Goal: Obtain resource: Download file/media

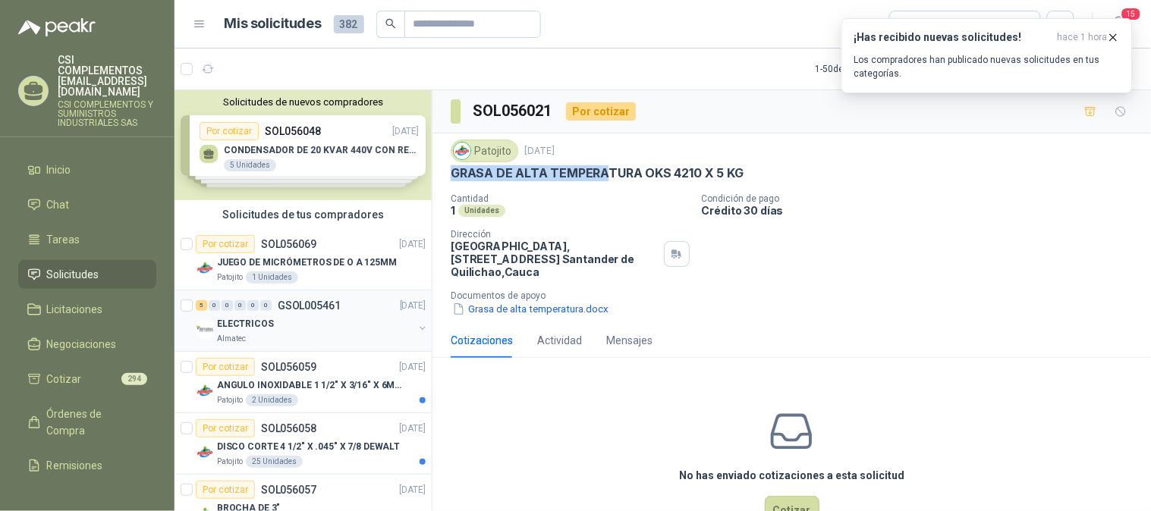
scroll to position [84, 0]
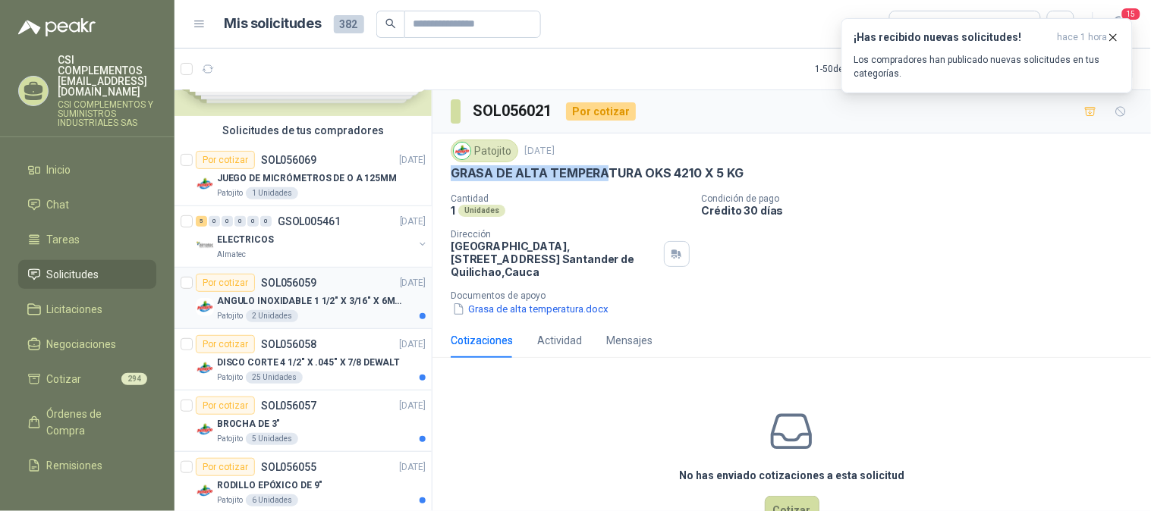
click at [292, 298] on p "ANGULO INOXIDABLE 1 1/2" X 3/16" X 6MTS" at bounding box center [311, 301] width 189 height 14
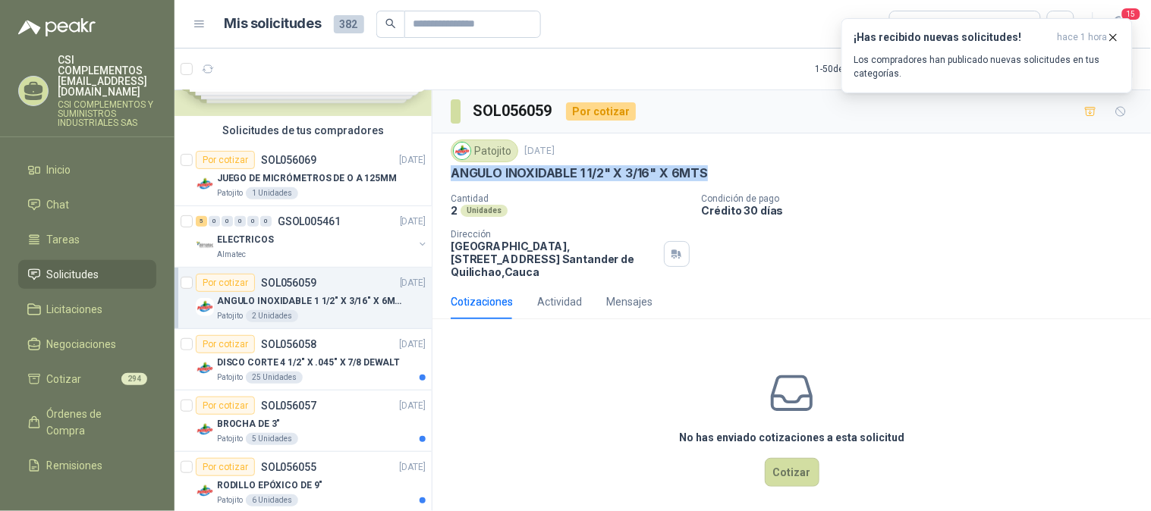
drag, startPoint x: 451, startPoint y: 173, endPoint x: 717, endPoint y: 169, distance: 267.0
click at [717, 169] on div "ANGULO INOXIDABLE 1 1/2" X 3/16" X 6MTS" at bounding box center [792, 173] width 682 height 16
copy p "ANGULO INOXIDABLE 1 1/2" X 3/16" X 6MTS"
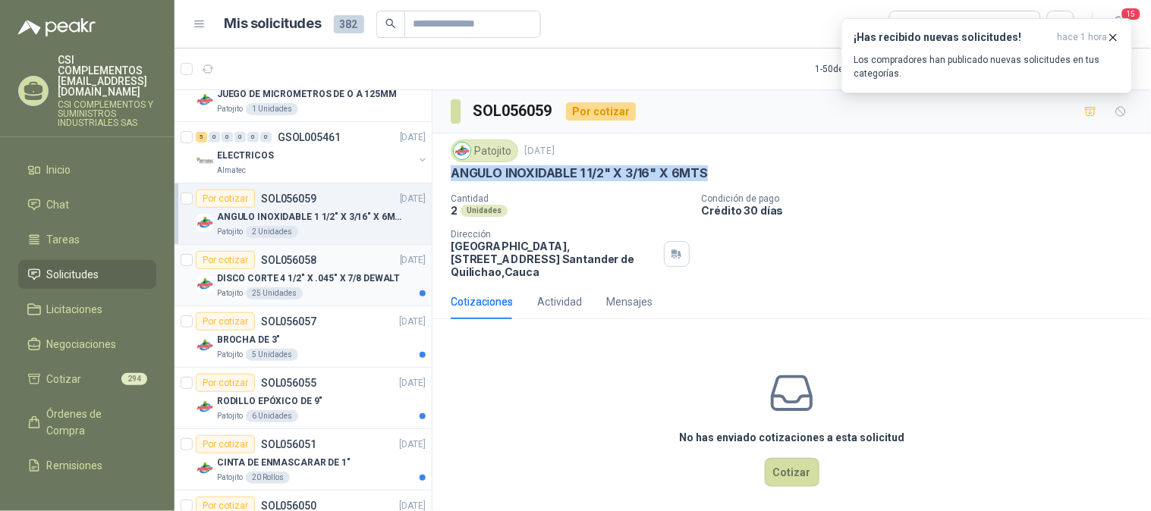
click at [334, 278] on p "DISCO CORTE 4 1/2" X .045" X 7/8 DEWALT" at bounding box center [308, 279] width 183 height 14
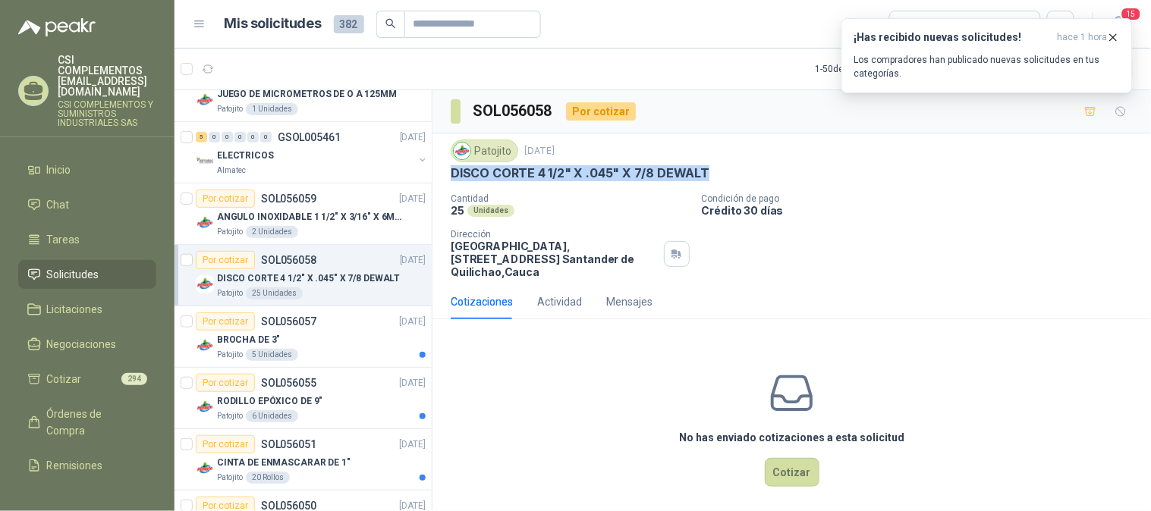
drag, startPoint x: 452, startPoint y: 177, endPoint x: 714, endPoint y: 172, distance: 261.7
click at [714, 172] on div "DISCO CORTE 4 1/2" X .045" X 7/8 DEWALT" at bounding box center [792, 173] width 682 height 16
copy p "DISCO CORTE 4 1/2" X .045" X 7/8 DEWALT"
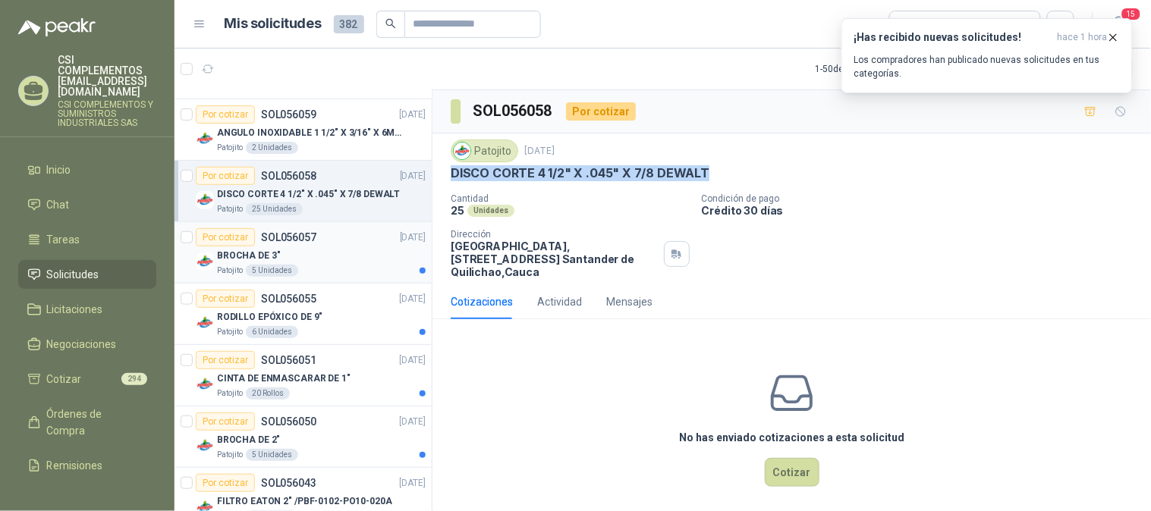
click at [344, 255] on div "BROCHA DE 3"" at bounding box center [321, 255] width 209 height 18
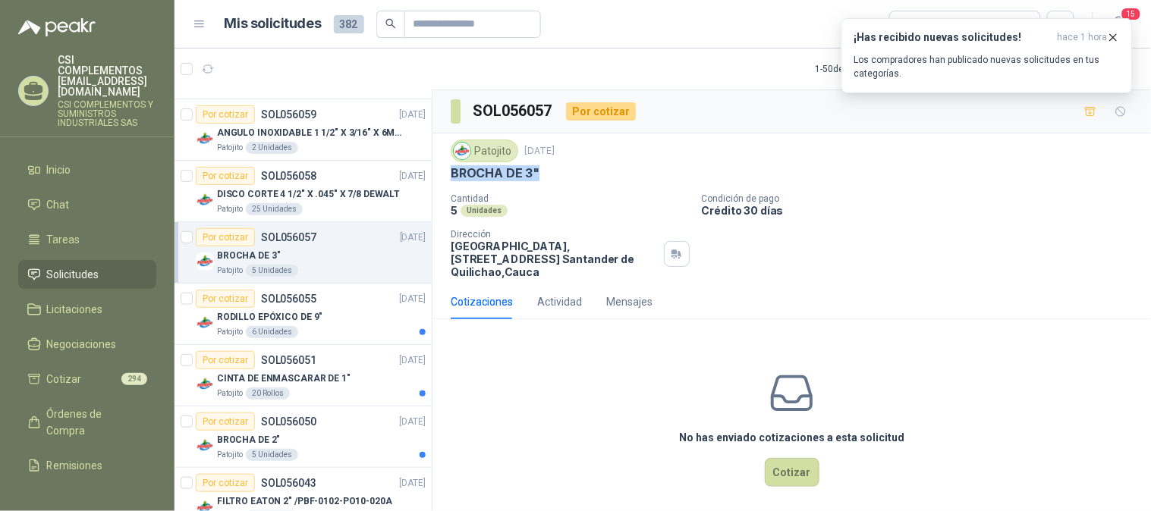
drag, startPoint x: 448, startPoint y: 174, endPoint x: 540, endPoint y: 174, distance: 91.8
click at [540, 174] on div "Patojito [DATE] BROCHA DE 3" Cantidad 5 Unidades Condición de pago Crédito 30 d…" at bounding box center [791, 208] width 718 height 151
copy p "BROCHA DE 3""
click at [321, 315] on div "RODILLO EPÓXICO DE 9"" at bounding box center [321, 317] width 209 height 18
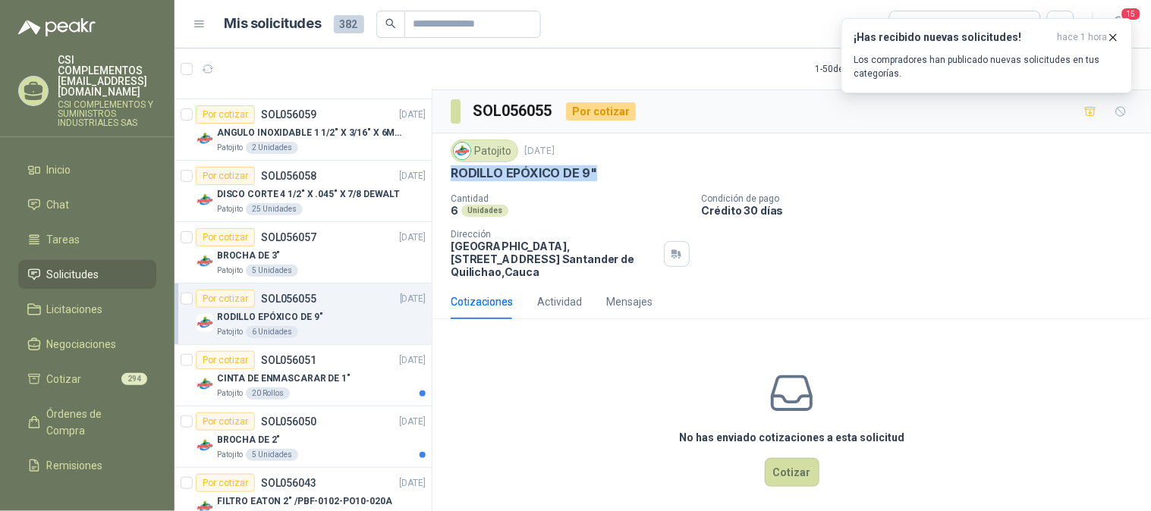
drag, startPoint x: 453, startPoint y: 174, endPoint x: 600, endPoint y: 175, distance: 147.1
click at [600, 175] on div "RODILLO EPÓXICO DE 9"" at bounding box center [792, 173] width 682 height 16
copy p "RODILLO EPÓXICO DE 9""
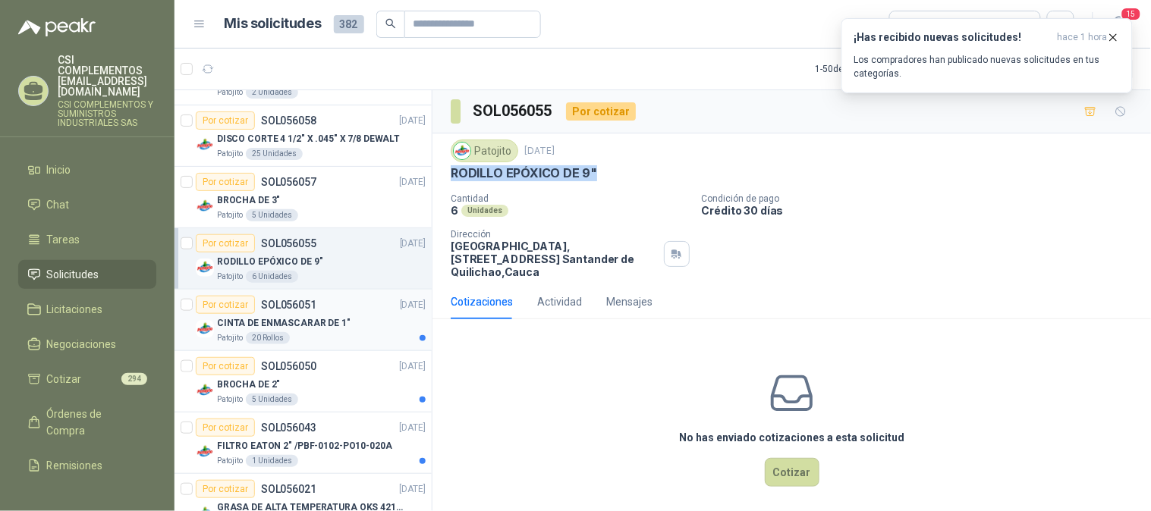
scroll to position [337, 0]
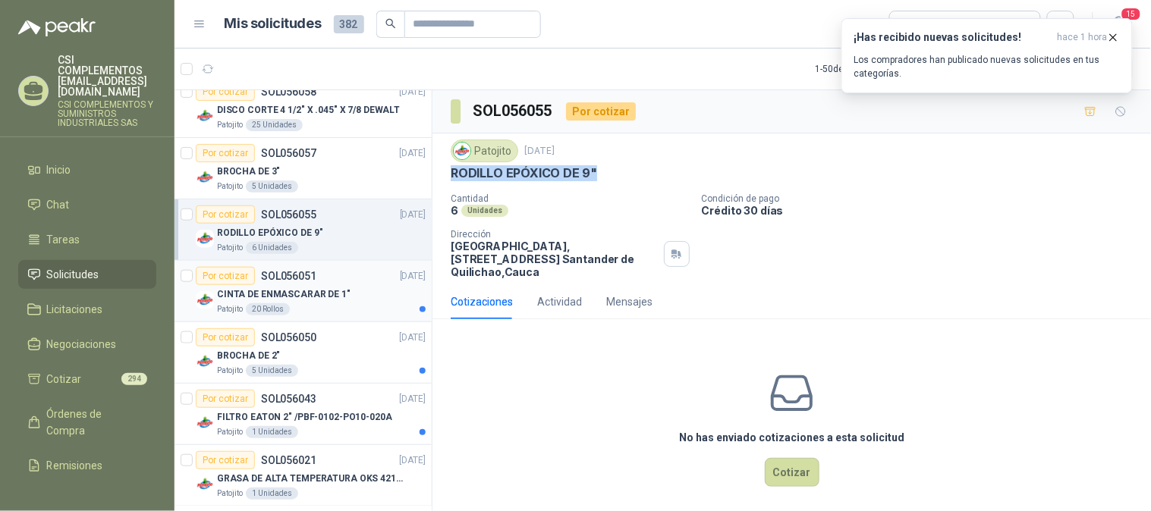
click at [322, 297] on p "CINTA DE ENMASCARAR DE 1"" at bounding box center [283, 294] width 133 height 14
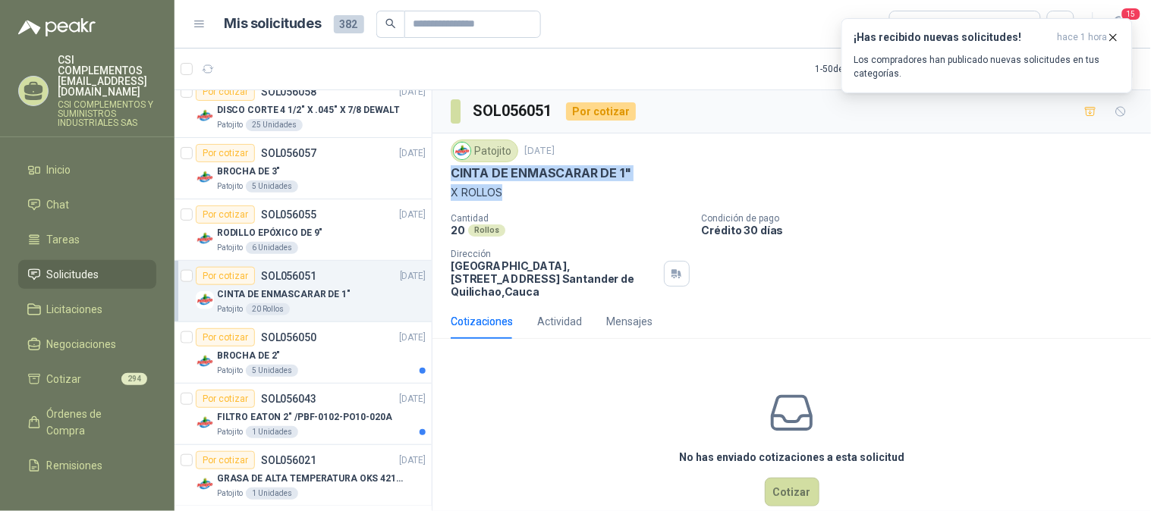
drag, startPoint x: 447, startPoint y: 174, endPoint x: 516, endPoint y: 205, distance: 74.7
click at [516, 205] on div "Patojito [DATE] CINTA DE ENMASCARAR DE 1" X ROLLOS Cantidad 20 Rollos Condición…" at bounding box center [791, 218] width 718 height 171
copy div "CINTA DE ENMASCARAR DE 1" X ROLLOS"
click at [299, 353] on div "BROCHA DE 2"" at bounding box center [321, 356] width 209 height 18
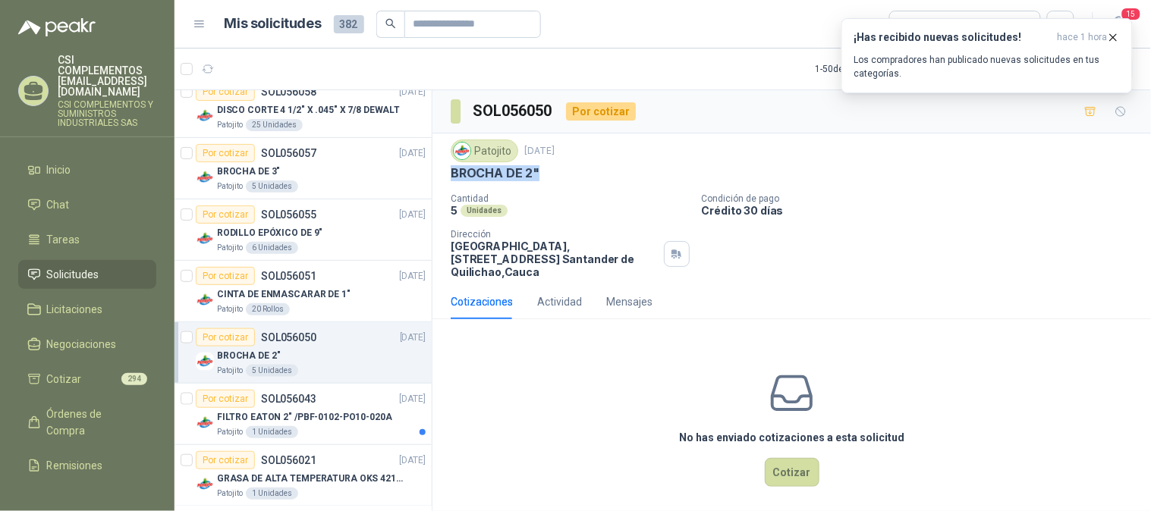
drag, startPoint x: 447, startPoint y: 176, endPoint x: 569, endPoint y: 169, distance: 121.5
click at [569, 169] on div "Patojito [DATE] BROCHA DE 2" Cantidad 5 Unidades Condición de pago Crédito 30 d…" at bounding box center [791, 208] width 718 height 151
copy p "BROCHA DE 2""
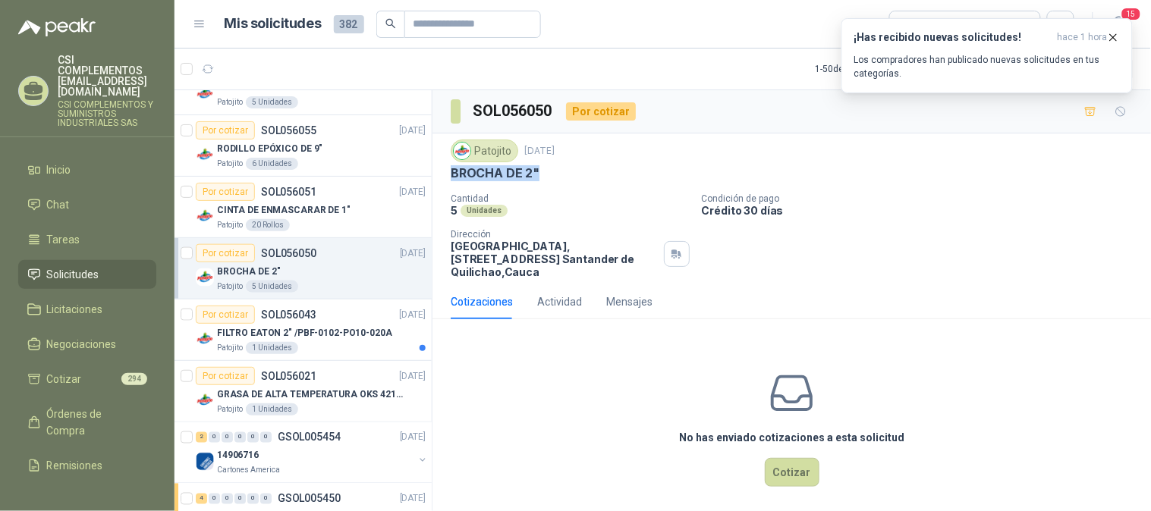
click at [334, 339] on p "FILTRO EATON 2" /PBF-0102-PO10-020A" at bounding box center [304, 333] width 175 height 14
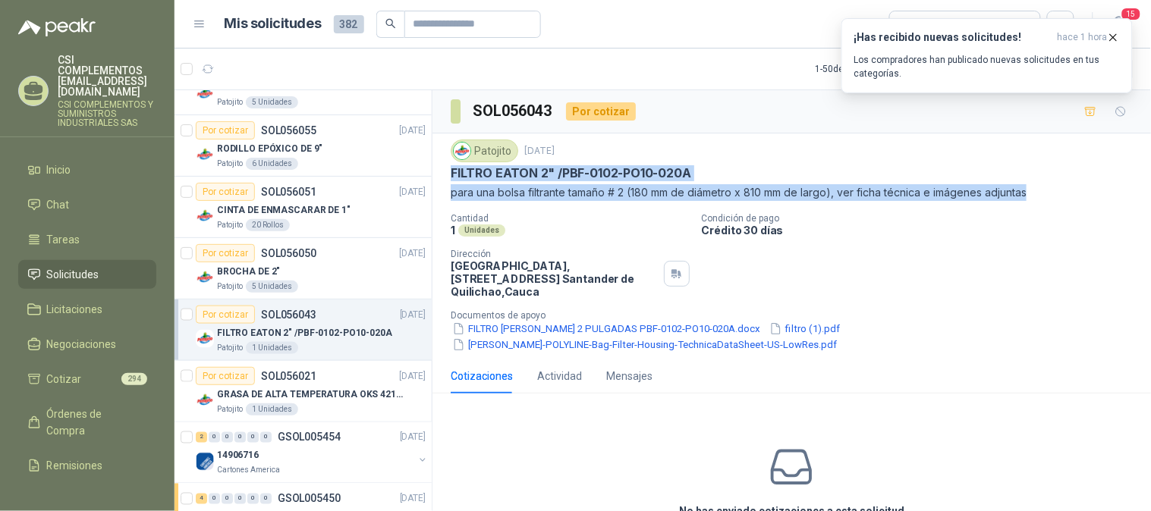
drag, startPoint x: 452, startPoint y: 179, endPoint x: 1049, endPoint y: 184, distance: 596.9
click at [1049, 184] on div "Patojito [DATE] FILTRO [PERSON_NAME] 2" /PBF-0102-PO10-020A para una bolsa filt…" at bounding box center [792, 170] width 682 height 61
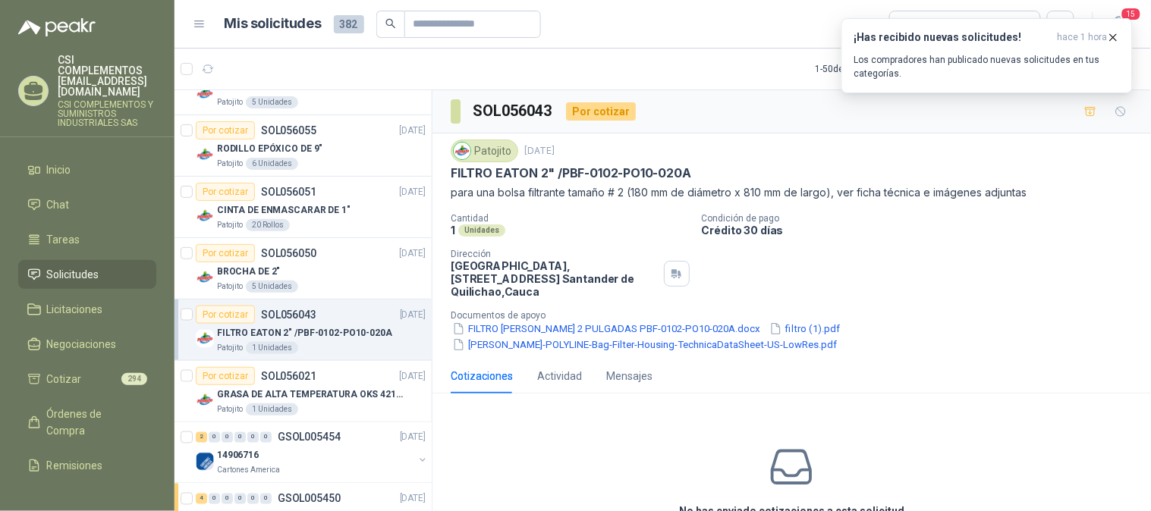
click at [952, 301] on div "Cantidad 1 Unidades Condición de pago Crédito 30 días Dirección Parque Industri…" at bounding box center [792, 282] width 682 height 139
click at [302, 391] on p "GRASA DE ALTA TEMPERATURA OKS 4210 X 5 KG" at bounding box center [311, 395] width 189 height 14
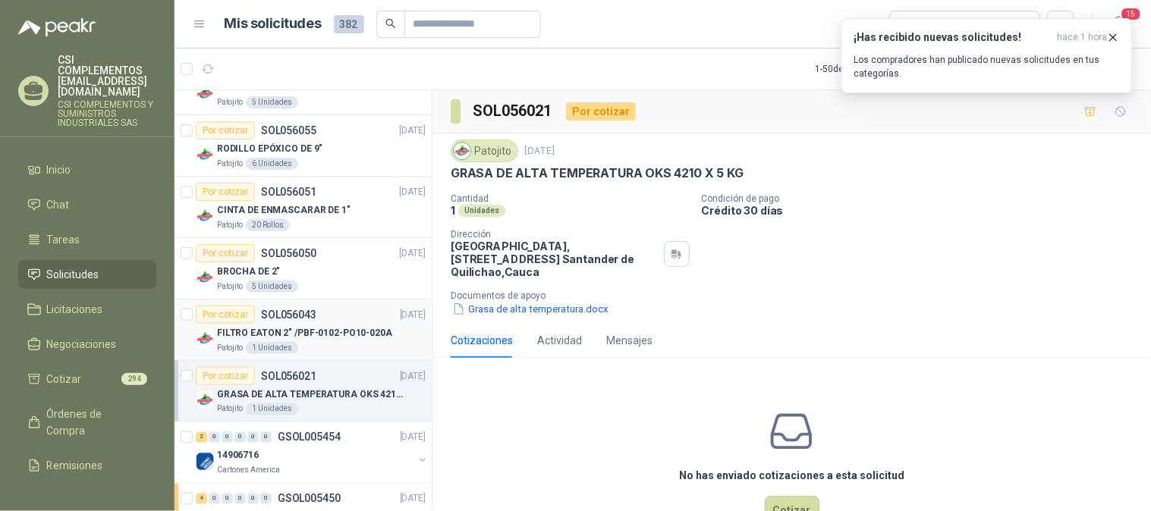
click at [248, 330] on p "FILTRO EATON 2" /PBF-0102-PO10-020A" at bounding box center [304, 333] width 175 height 14
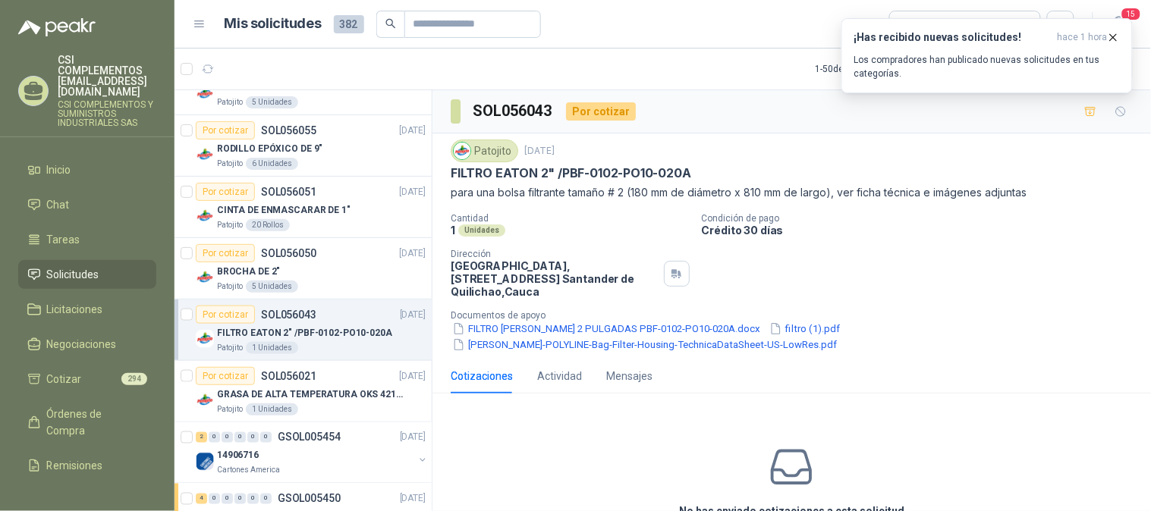
click at [281, 331] on p "FILTRO EATON 2" /PBF-0102-PO10-020A" at bounding box center [304, 333] width 175 height 14
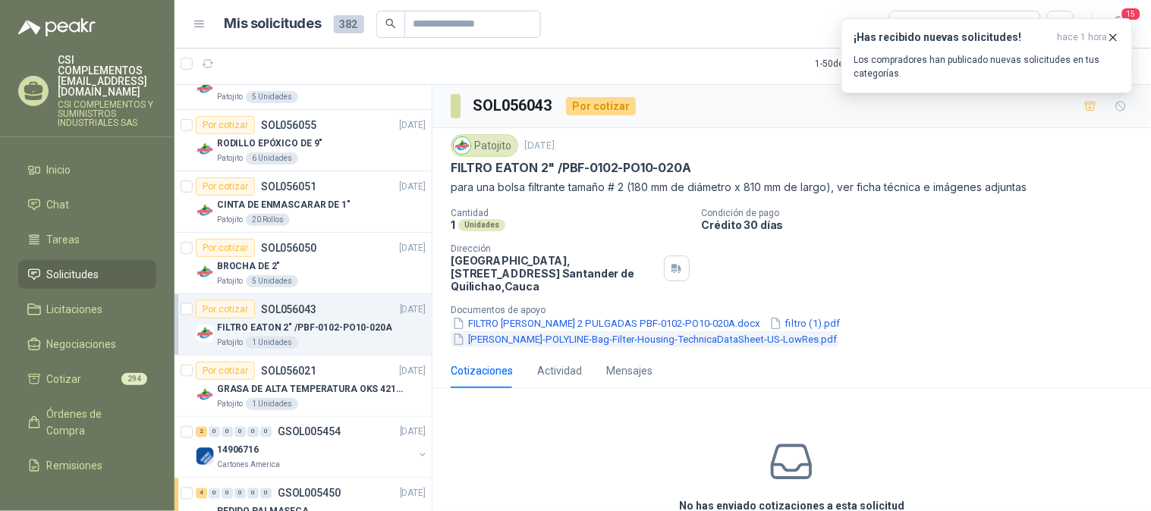
click at [486, 338] on button "[PERSON_NAME]-POLYLINE-Bag-Filter-Housing-TechnicaDataSheet-US-LowRes.pdf" at bounding box center [645, 339] width 388 height 16
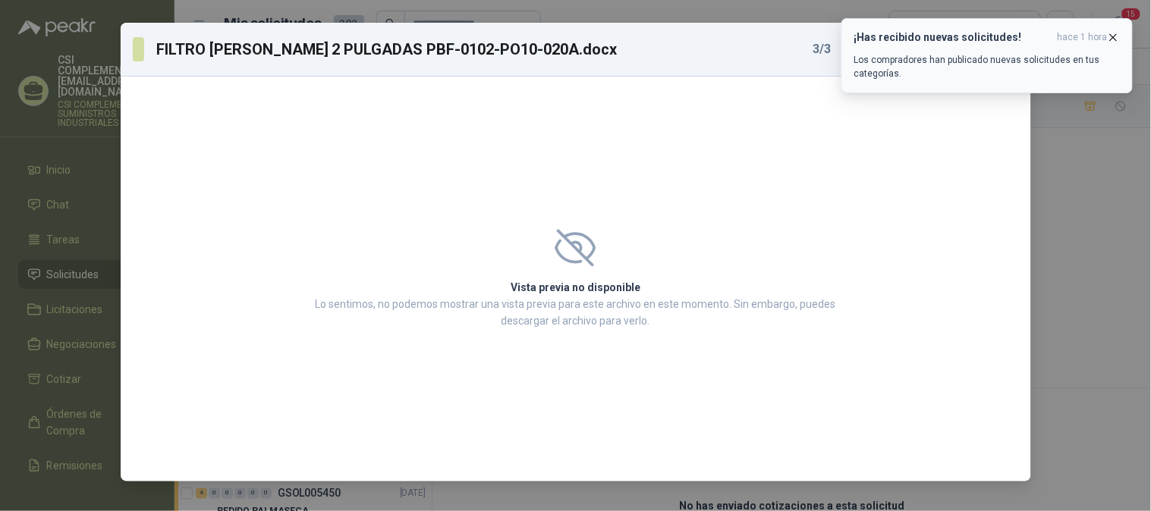
click at [1117, 28] on button "¡Has recibido nuevas solicitudes! hace 1 hora Los compradores han publicado nue…" at bounding box center [986, 55] width 291 height 75
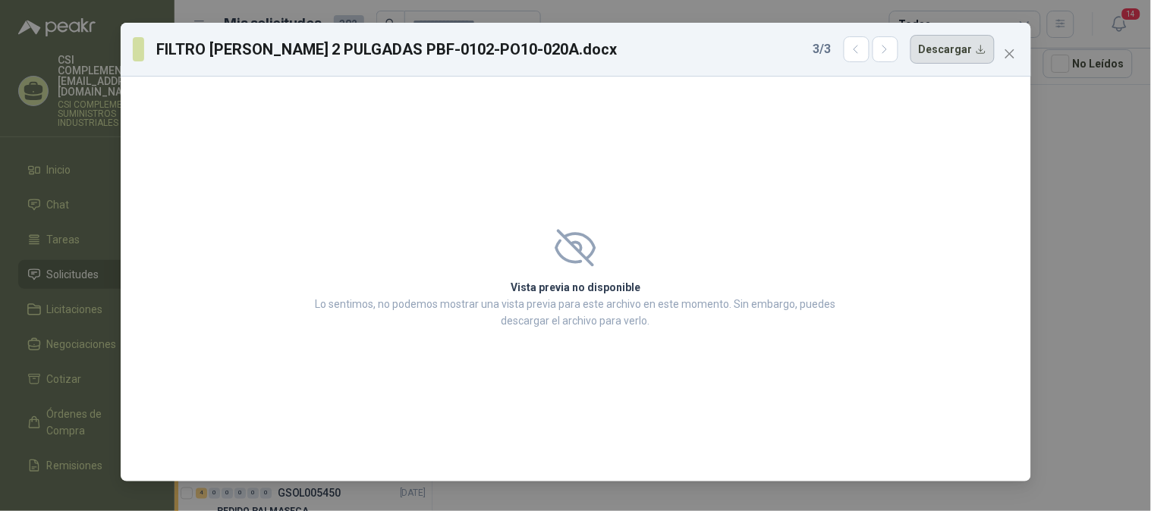
click at [934, 50] on button "Descargar" at bounding box center [952, 49] width 84 height 29
click at [1005, 53] on icon "close" at bounding box center [1009, 54] width 12 height 12
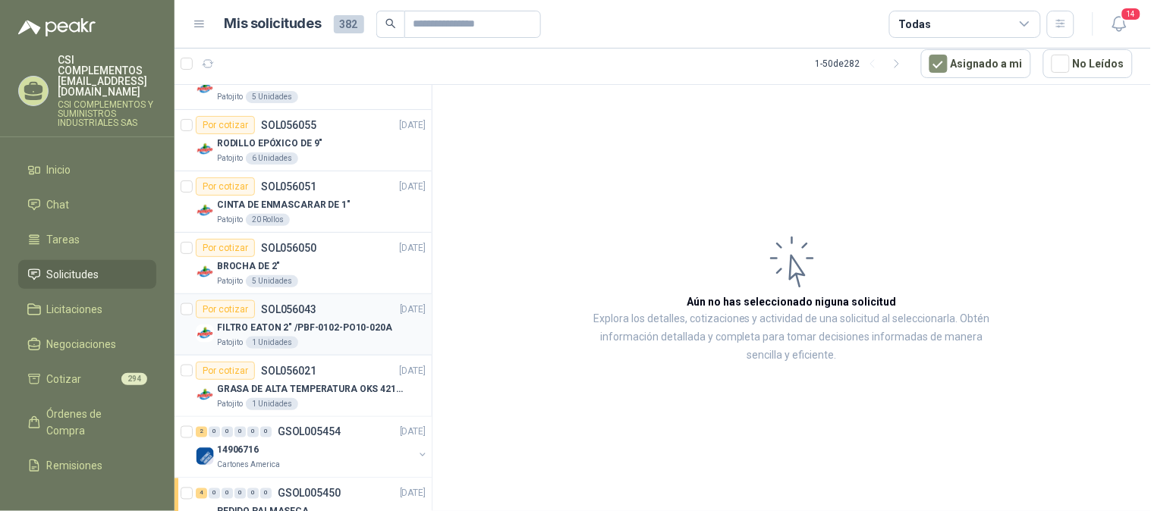
click at [289, 331] on p "FILTRO EATON 2" /PBF-0102-PO10-020A" at bounding box center [304, 328] width 175 height 14
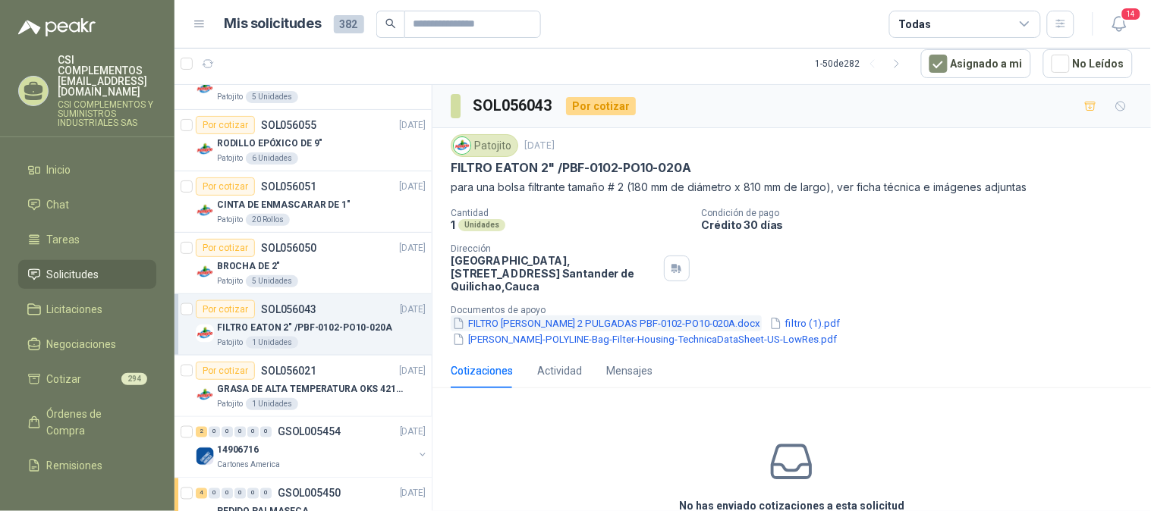
click at [497, 328] on button "FILTRO [PERSON_NAME] 2 PULGADAS PBF-0102-PO10-020A.docx" at bounding box center [606, 324] width 311 height 16
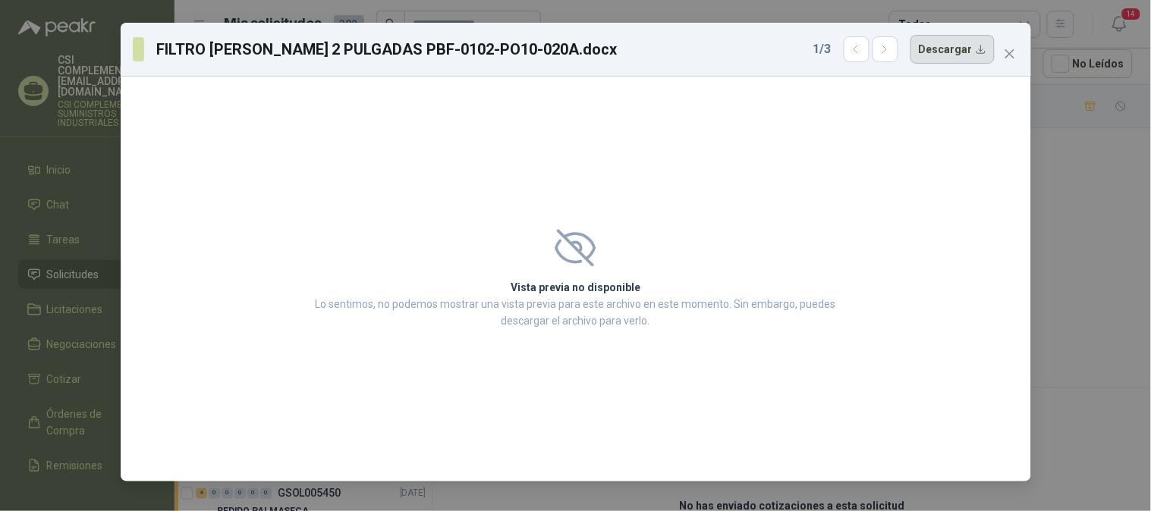
click at [974, 49] on button "Descargar" at bounding box center [952, 49] width 84 height 29
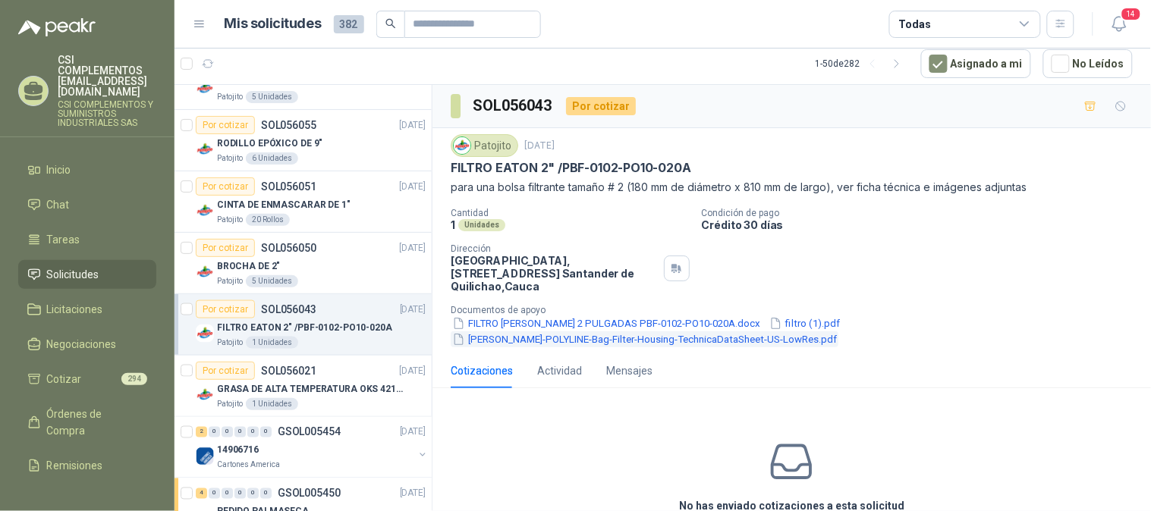
click at [513, 337] on button "[PERSON_NAME]-POLYLINE-Bag-Filter-Housing-TechnicaDataSheet-US-LowRes.pdf" at bounding box center [645, 339] width 388 height 16
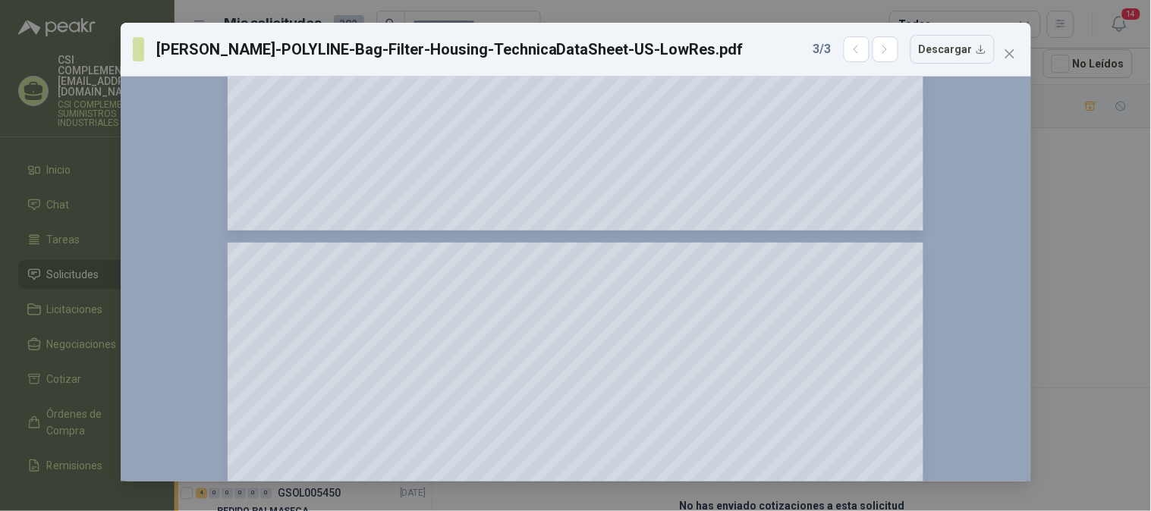
scroll to position [758, 0]
click at [956, 47] on button "Descargar" at bounding box center [952, 49] width 84 height 29
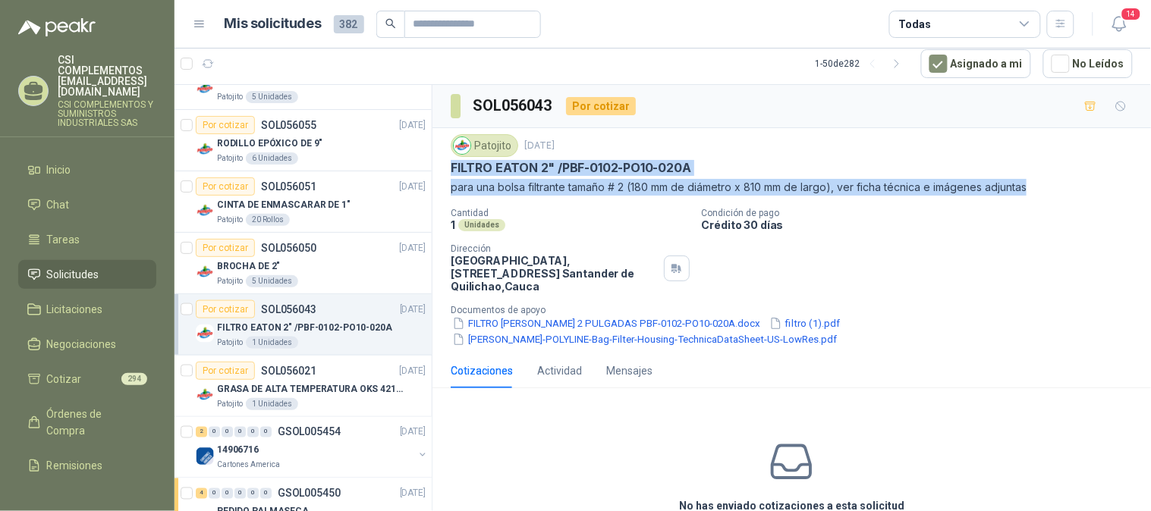
drag, startPoint x: 452, startPoint y: 167, endPoint x: 1035, endPoint y: 188, distance: 583.6
click at [1035, 188] on div "Patojito [DATE] FILTRO [PERSON_NAME] 2" /PBF-0102-PO10-020A para una bolsa filt…" at bounding box center [792, 164] width 682 height 61
copy div "FILTRO [PERSON_NAME] 2" /PBF-0102-PO10-020A para una bolsa filtrante tamaño # 2…"
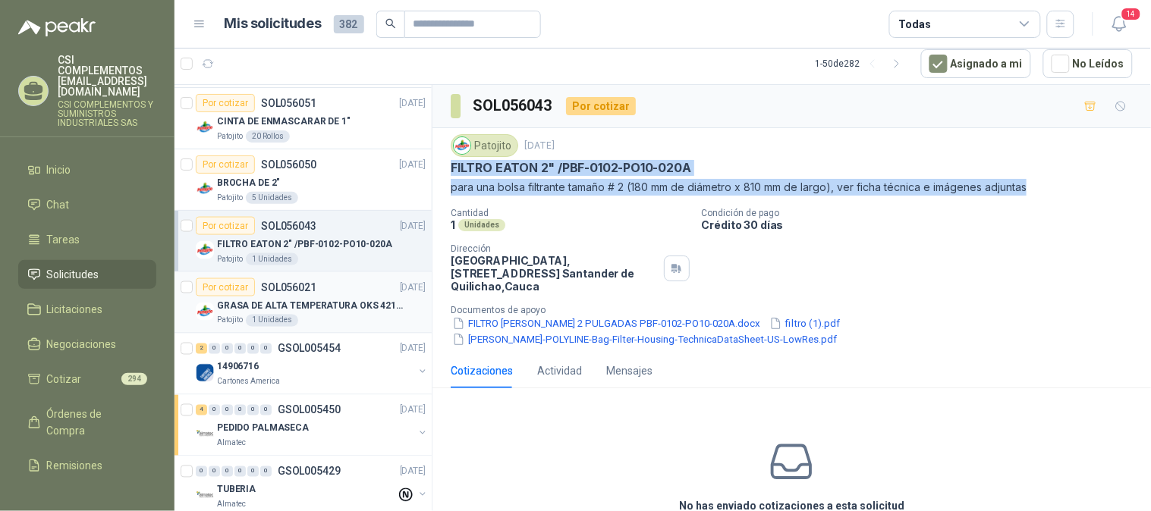
scroll to position [505, 0]
click at [290, 303] on p "GRASA DE ALTA TEMPERATURA OKS 4210 X 5 KG" at bounding box center [311, 305] width 189 height 14
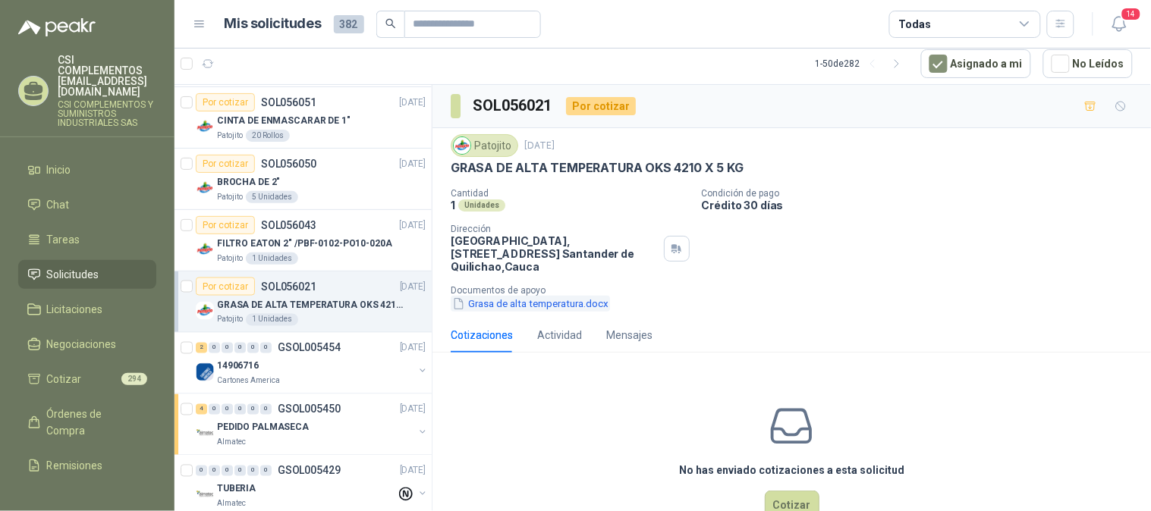
click at [512, 298] on button "Grasa de alta temperatura.docx" at bounding box center [530, 304] width 159 height 16
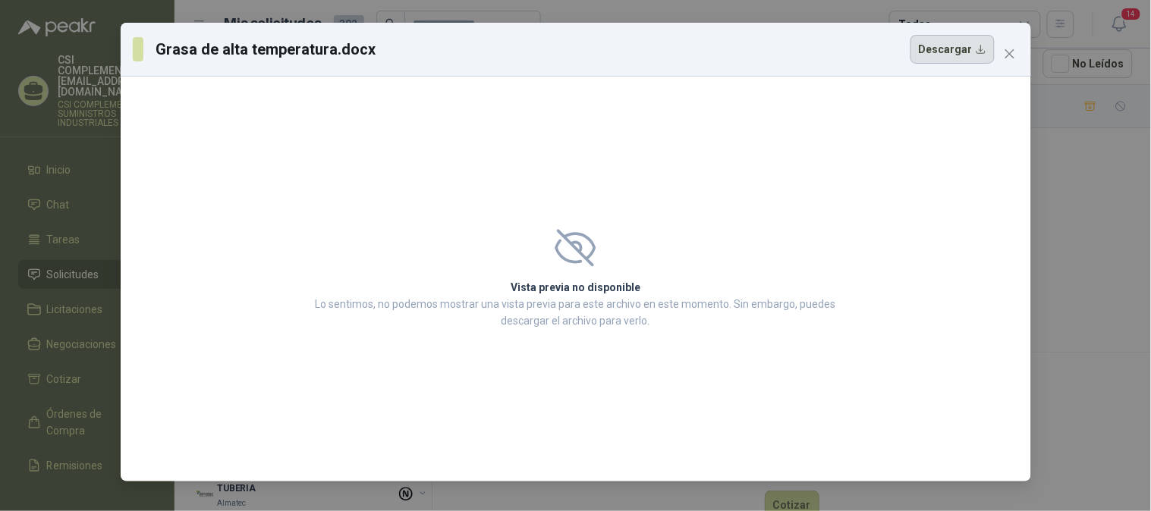
click at [956, 52] on button "Descargar" at bounding box center [952, 49] width 84 height 29
click at [1005, 56] on icon "close" at bounding box center [1009, 54] width 12 height 12
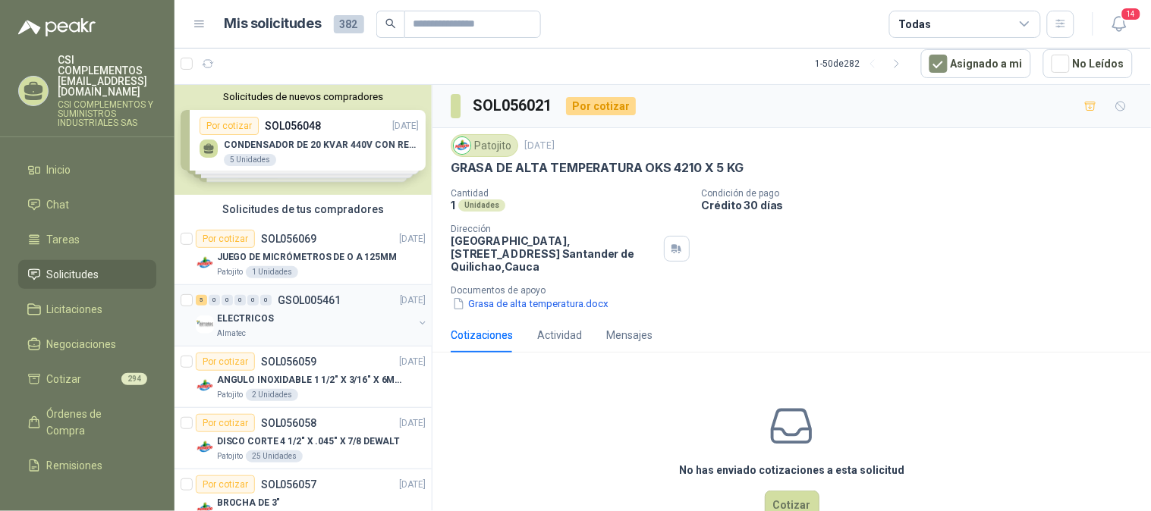
click at [281, 312] on div "ELECTRICOS" at bounding box center [315, 318] width 196 height 18
